Goal: Check status: Check status

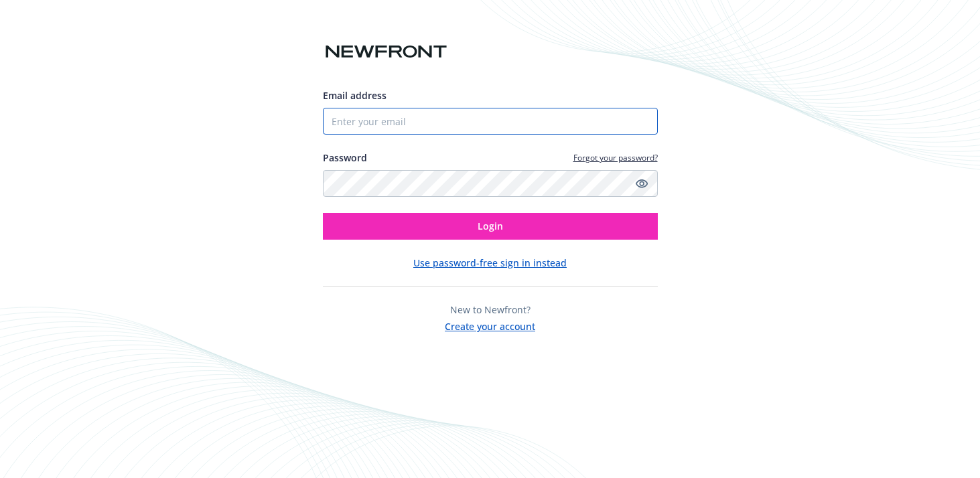
click at [504, 117] on input "Email address" at bounding box center [490, 121] width 335 height 27
type input "[PERSON_NAME][DOMAIN_NAME][EMAIL_ADDRESS][PERSON_NAME][DOMAIN_NAME]"
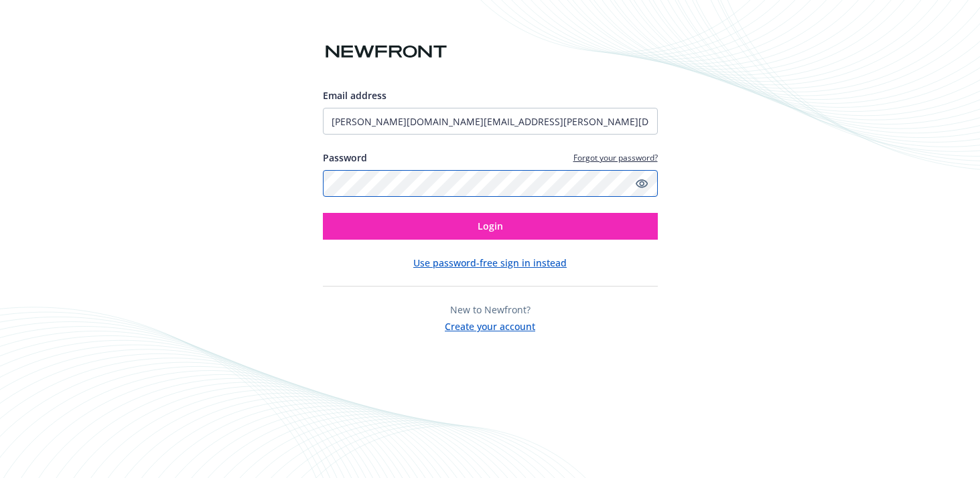
click at [323, 213] on button "Login" at bounding box center [490, 226] width 335 height 27
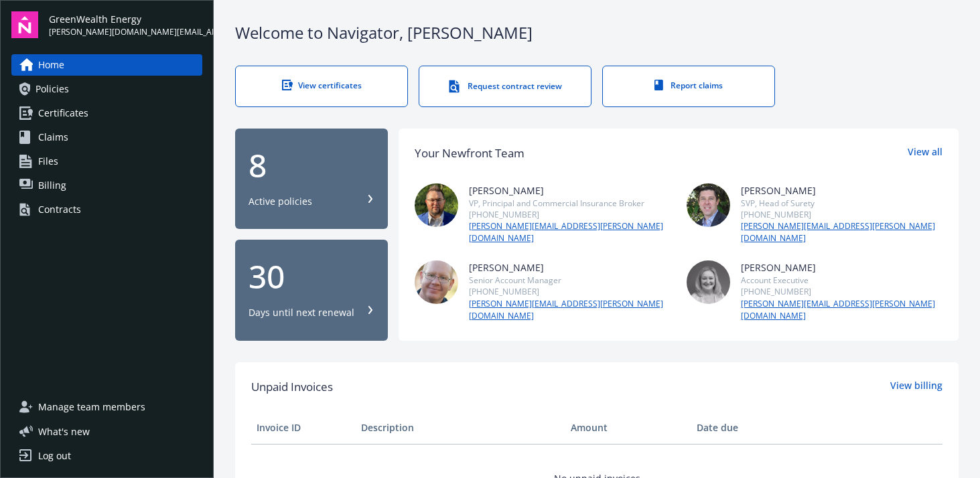
click at [264, 168] on div "8" at bounding box center [311, 165] width 126 height 32
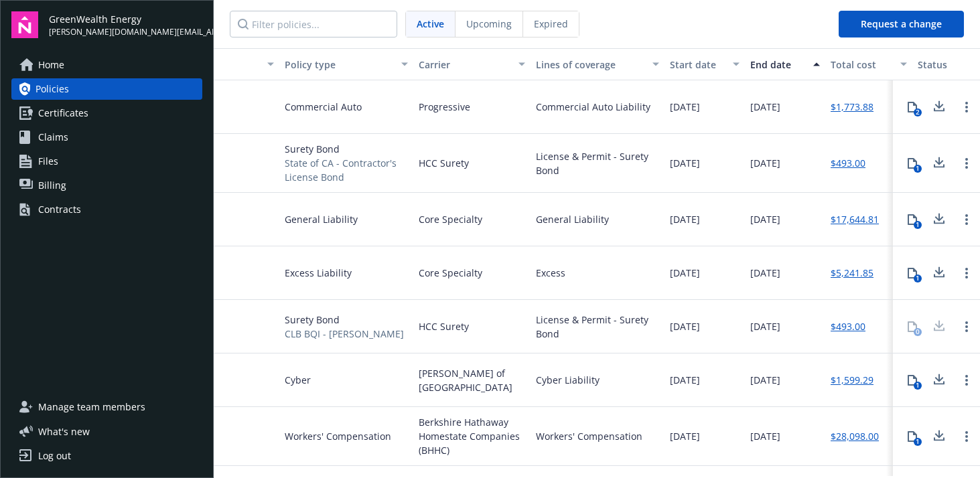
scroll to position [0, 349]
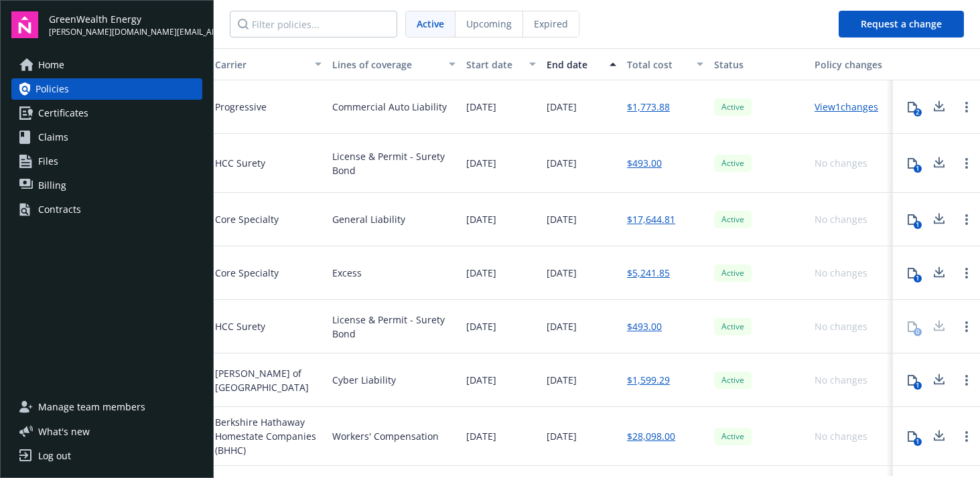
click at [819, 107] on link "View 1 changes" at bounding box center [846, 106] width 64 height 13
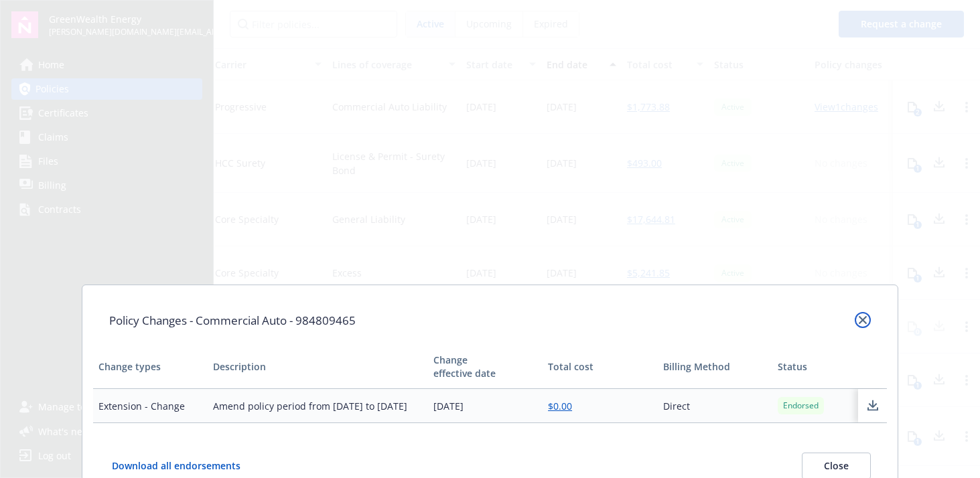
click at [861, 319] on icon "close" at bounding box center [862, 320] width 8 height 8
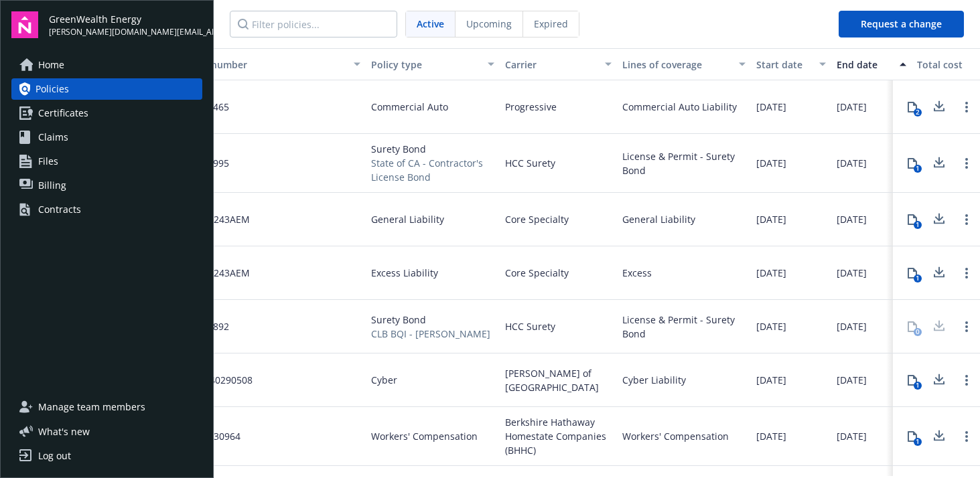
scroll to position [0, 0]
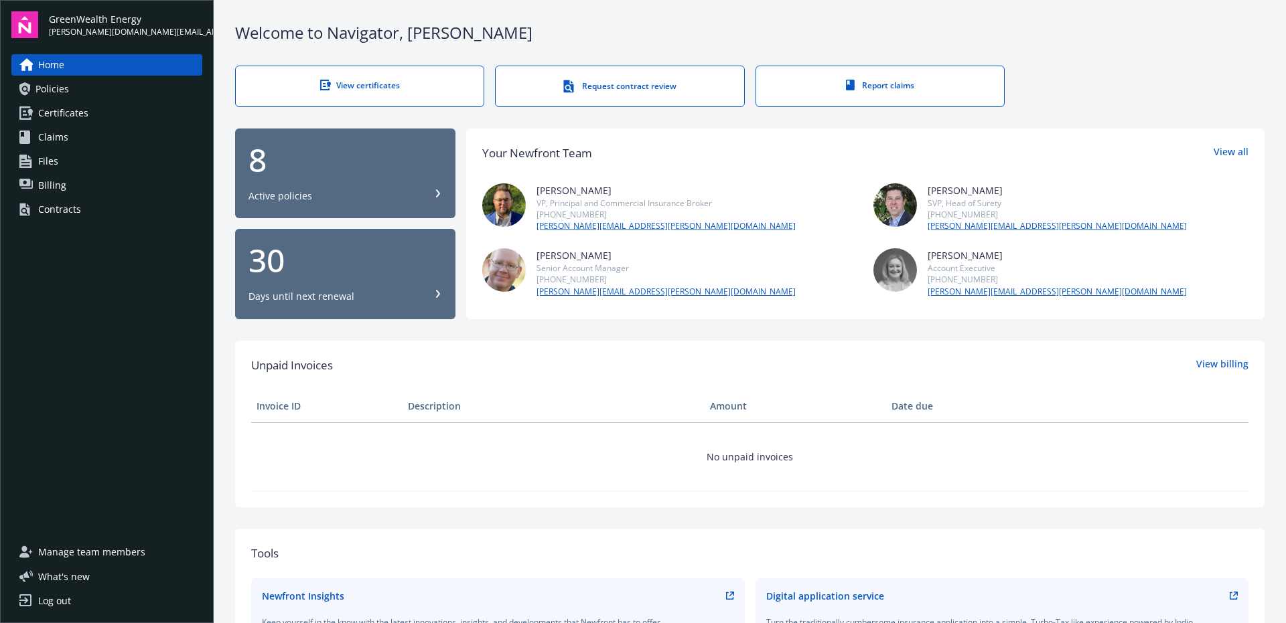
click at [352, 171] on div "8" at bounding box center [345, 160] width 194 height 32
